Goal: Information Seeking & Learning: Understand process/instructions

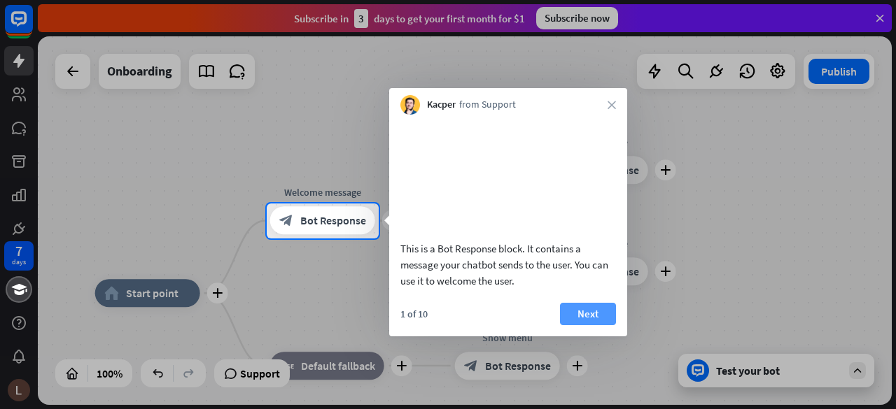
click at [595, 325] on button "Next" at bounding box center [588, 314] width 56 height 22
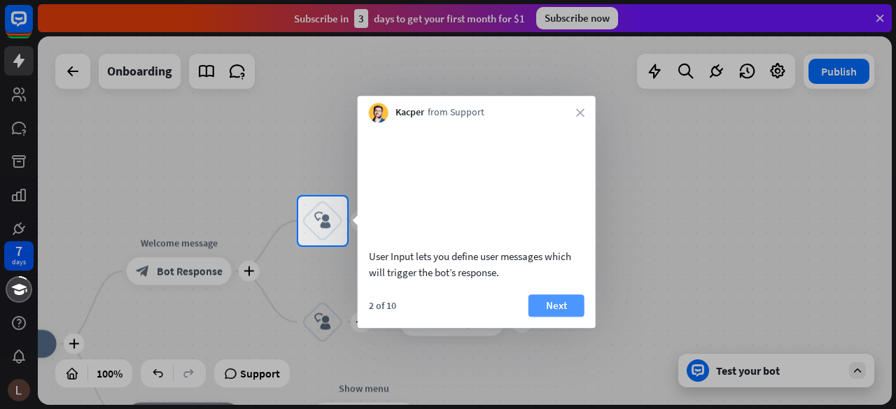
click at [560, 317] on button "Next" at bounding box center [556, 306] width 56 height 22
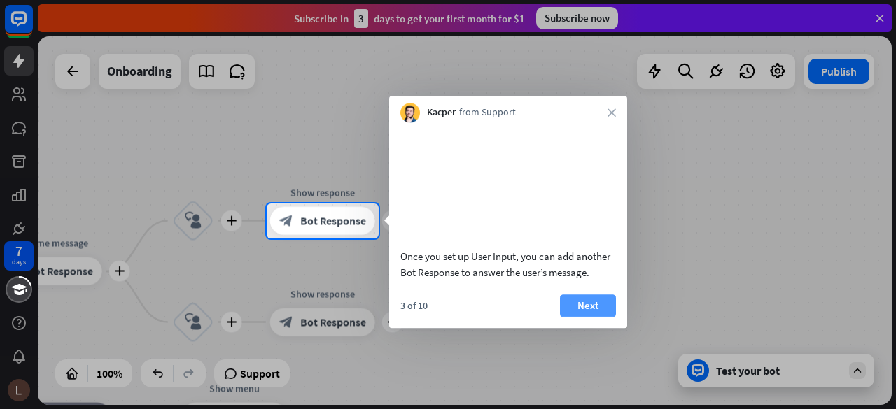
click at [602, 317] on button "Next" at bounding box center [588, 306] width 56 height 22
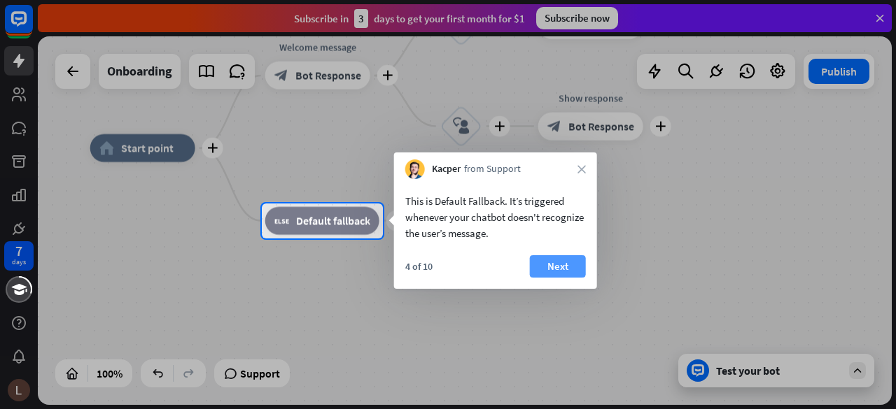
click at [567, 265] on button "Next" at bounding box center [558, 266] width 56 height 22
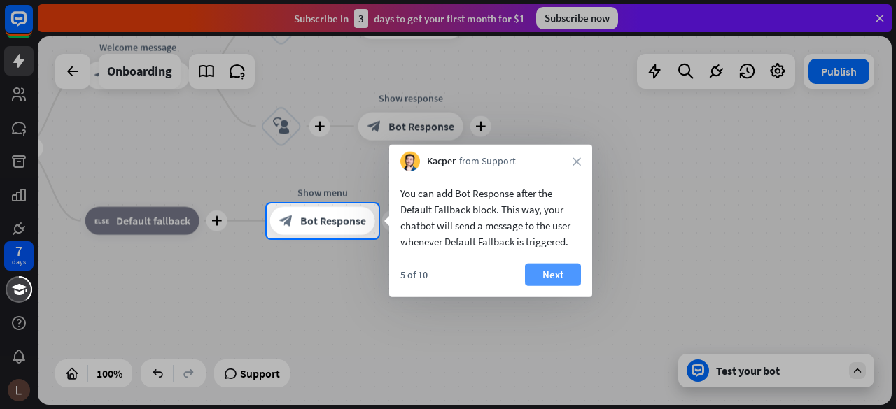
click at [565, 267] on button "Next" at bounding box center [553, 275] width 56 height 22
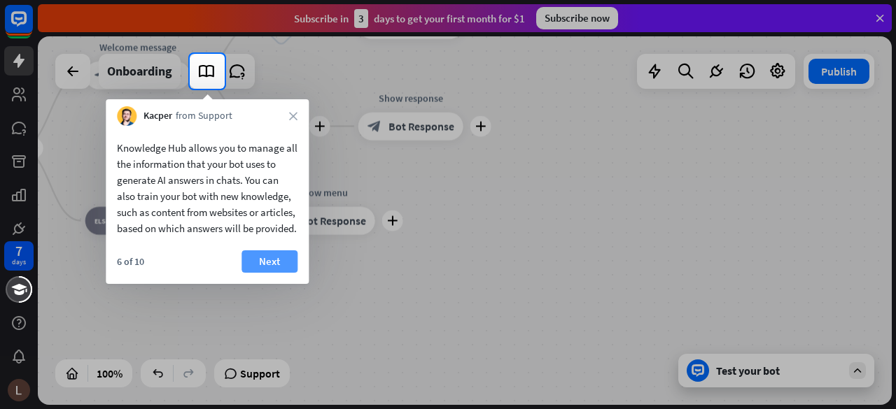
click at [290, 273] on button "Next" at bounding box center [269, 262] width 56 height 22
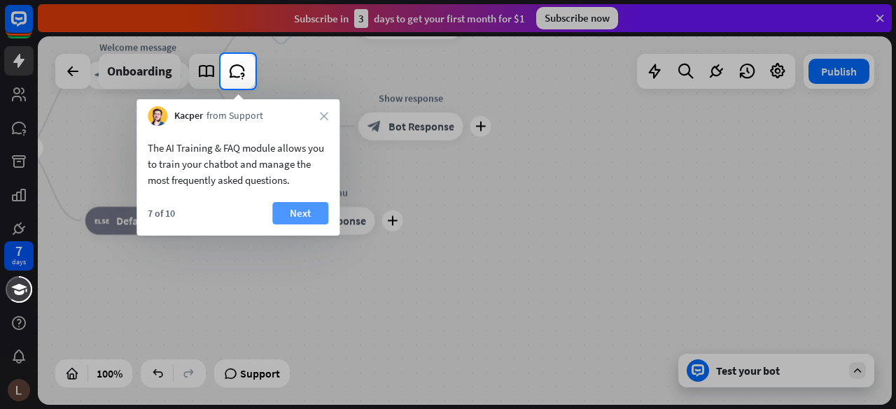
click at [309, 213] on button "Next" at bounding box center [300, 213] width 56 height 22
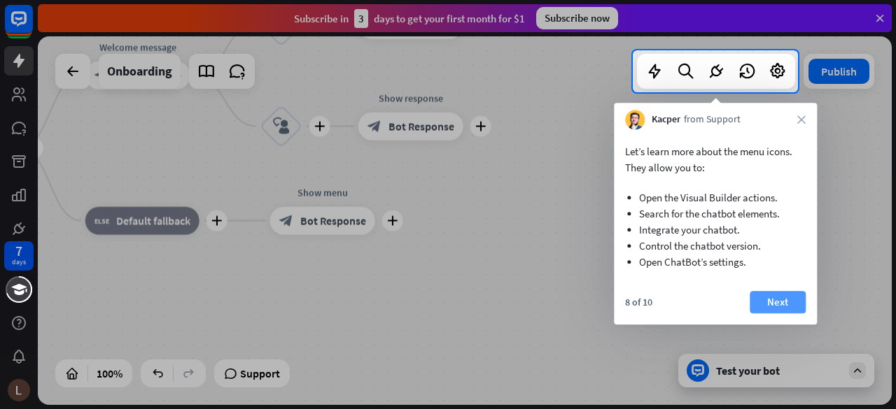
click at [778, 304] on button "Next" at bounding box center [777, 302] width 56 height 22
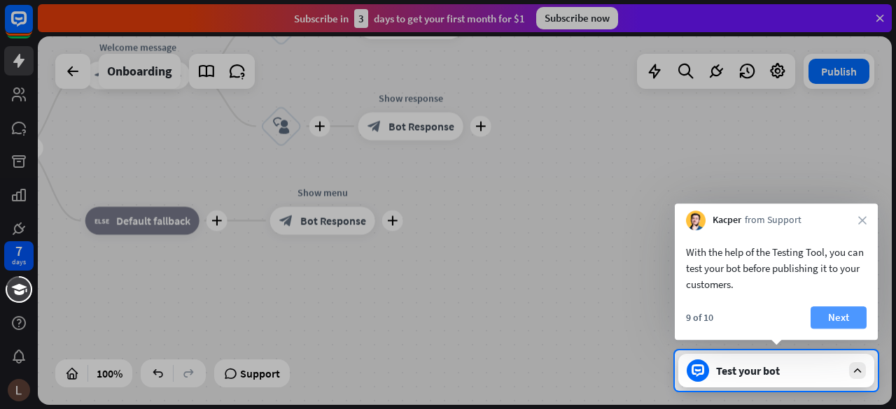
click at [840, 313] on button "Next" at bounding box center [838, 317] width 56 height 22
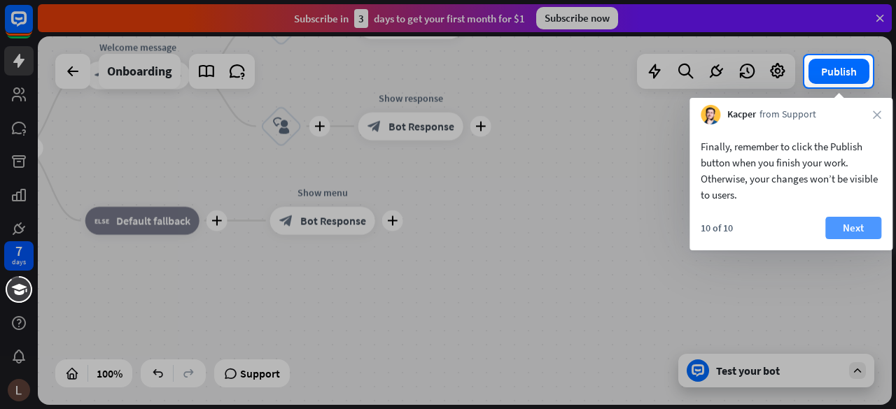
click at [859, 216] on div "Finally, remember to click the Publish button when you finish your work. Otherw…" at bounding box center [790, 188] width 203 height 126
click at [851, 226] on button "Next" at bounding box center [853, 228] width 56 height 22
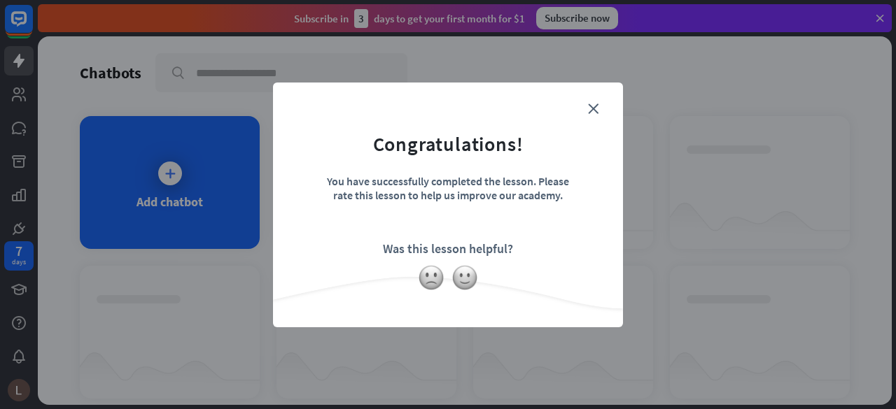
click at [598, 101] on form "Congratulations! You have successfully completed the lesson. Please rate this l…" at bounding box center [447, 183] width 315 height 167
click at [593, 106] on icon "close" at bounding box center [593, 109] width 10 height 10
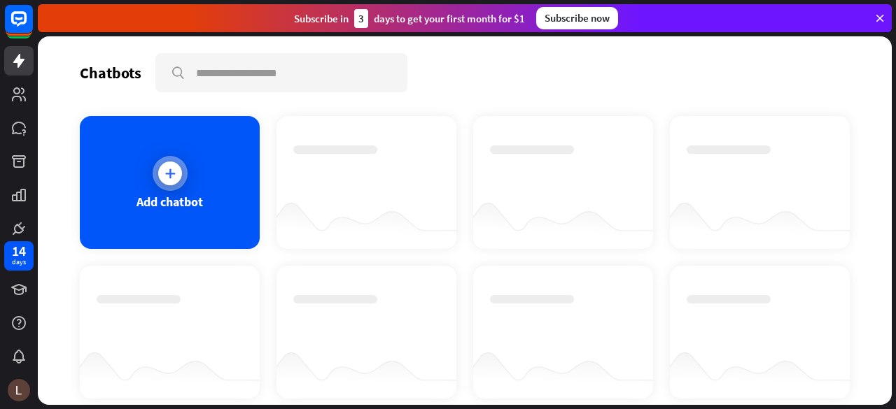
click at [168, 178] on icon at bounding box center [170, 174] width 14 height 14
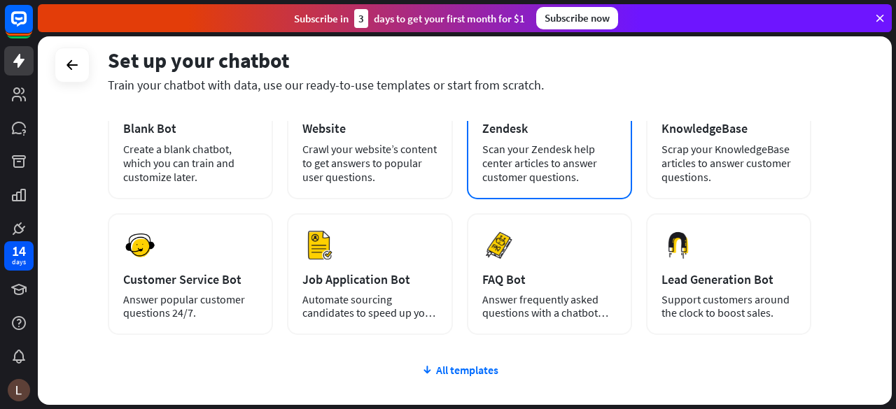
scroll to position [140, 0]
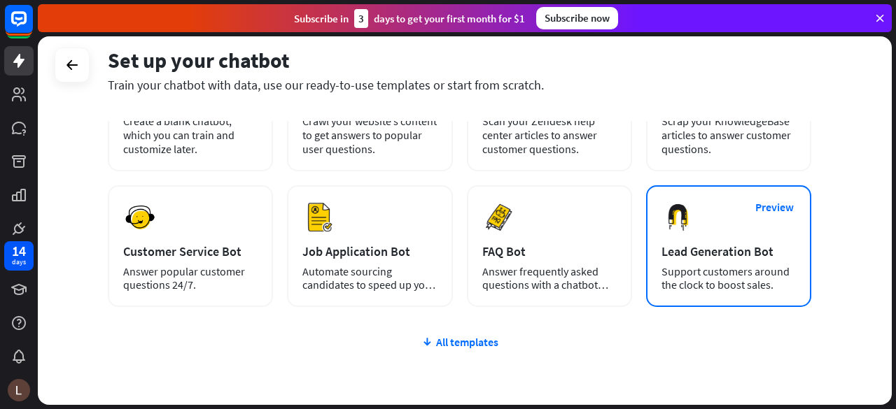
click at [738, 262] on div "Preview Lead Generation Bot Support customers around the clock to boost sales." at bounding box center [728, 246] width 165 height 122
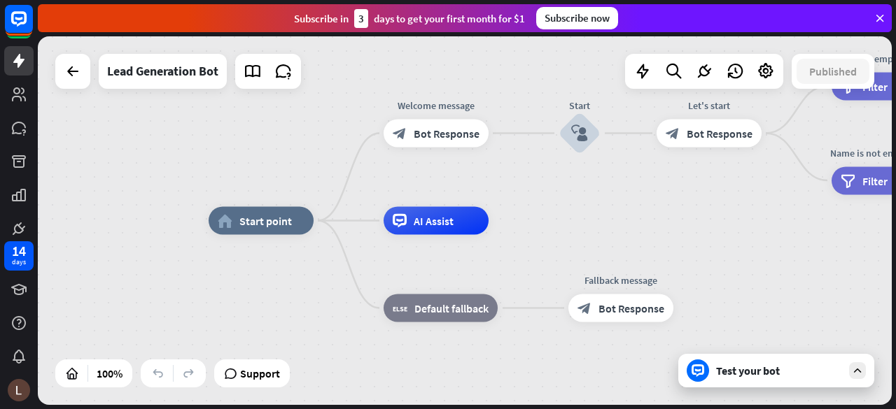
click at [792, 371] on div "Test your bot" at bounding box center [779, 371] width 126 height 14
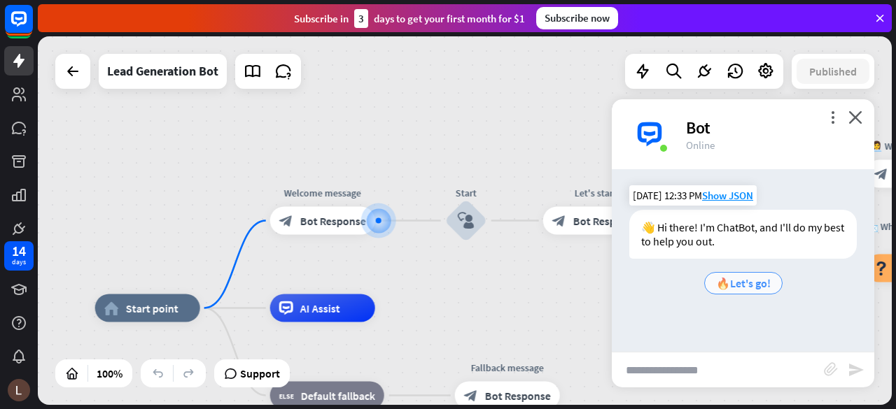
click at [744, 282] on span "🔥Let's go!" at bounding box center [743, 283] width 55 height 14
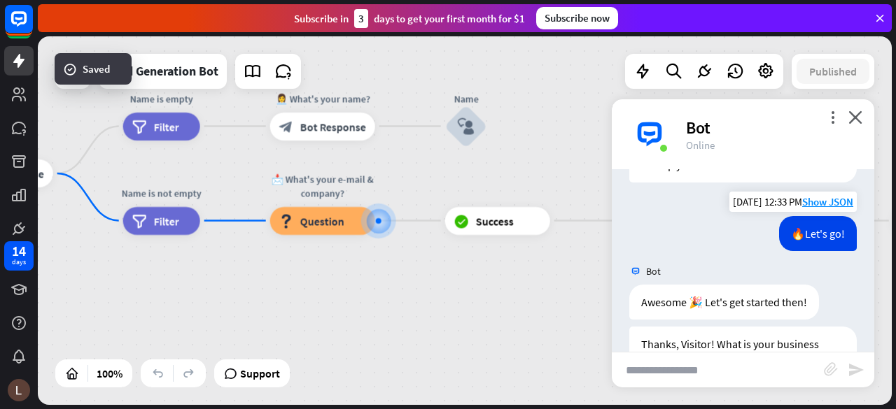
scroll to position [120, 0]
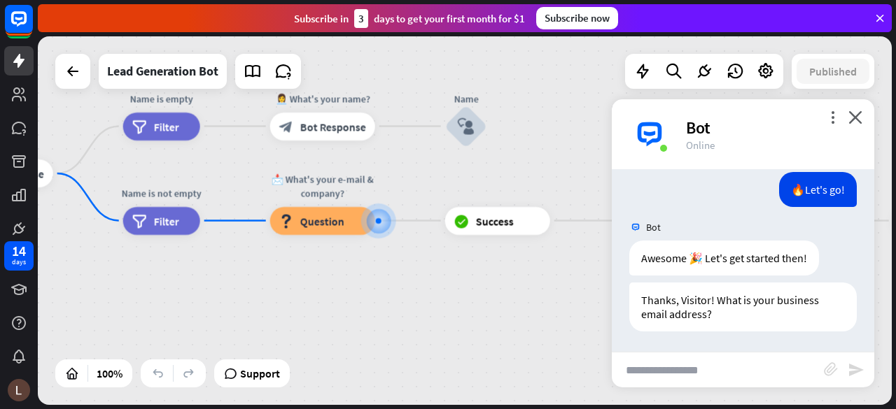
click at [865, 127] on div "more_vert close Bot Online" at bounding box center [743, 134] width 262 height 70
click at [854, 111] on icon "close" at bounding box center [855, 117] width 14 height 13
